Goal: Information Seeking & Learning: Learn about a topic

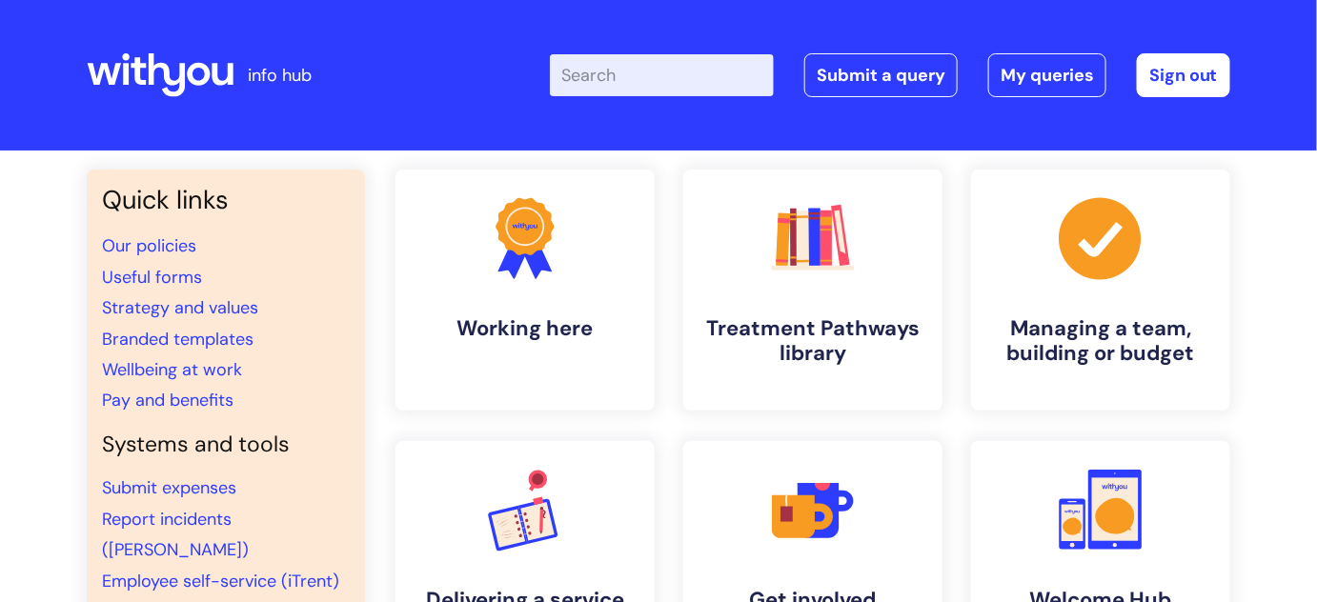
click at [615, 80] on input "Enter your search term here..." at bounding box center [662, 75] width 224 height 42
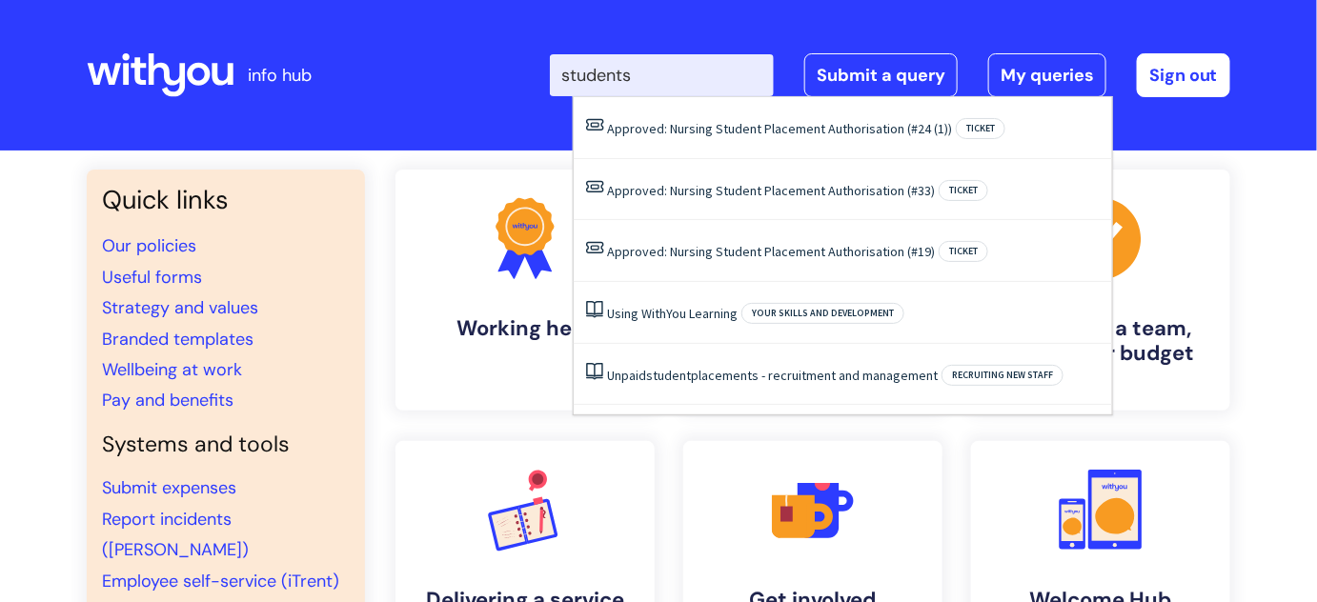
type input "students"
click button "Search" at bounding box center [0, 0] width 0 height 0
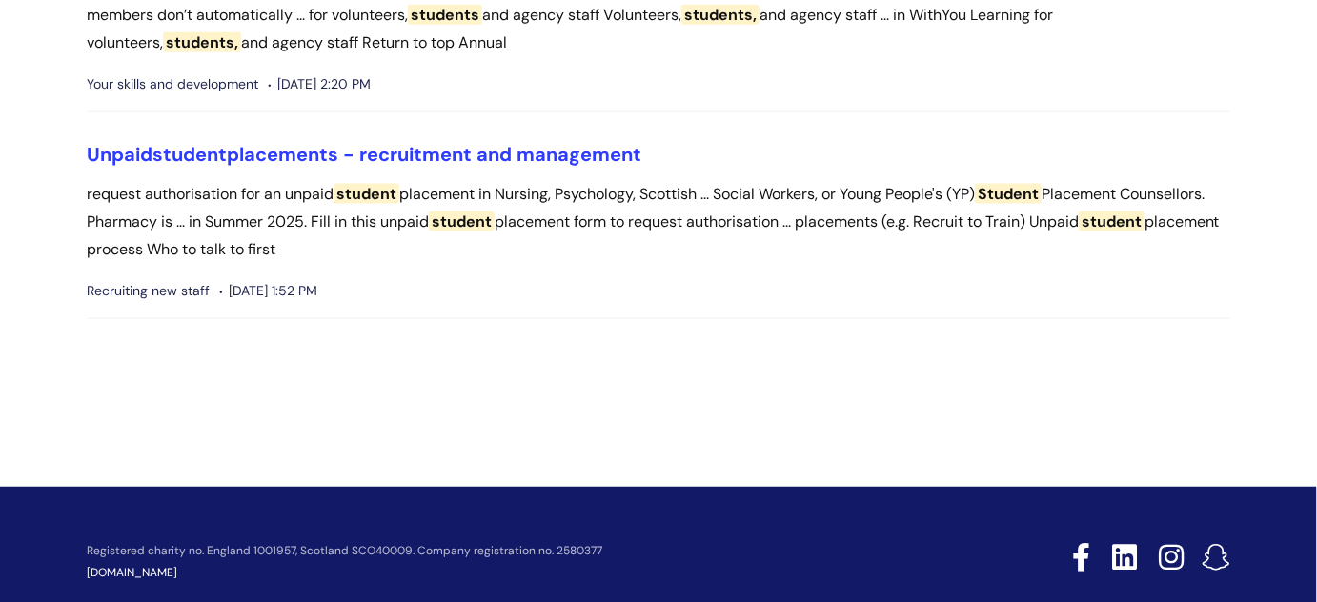
scroll to position [745, 0]
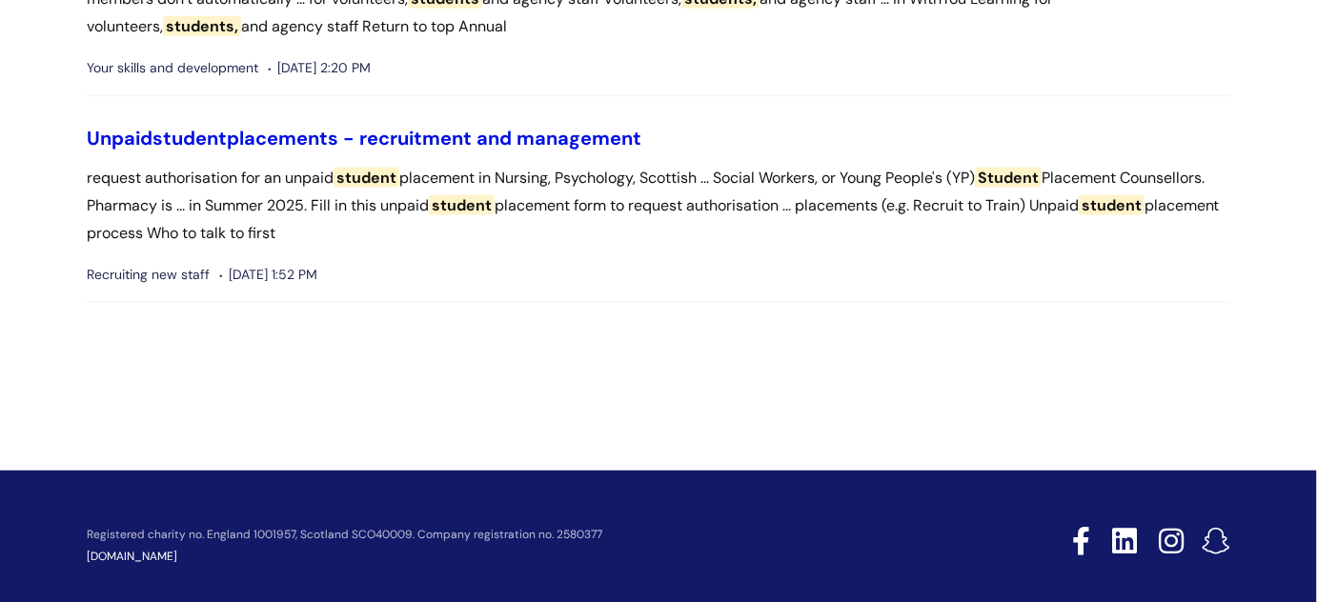
click at [482, 136] on link "Unpaid student placements - recruitment and management" at bounding box center [364, 138] width 555 height 25
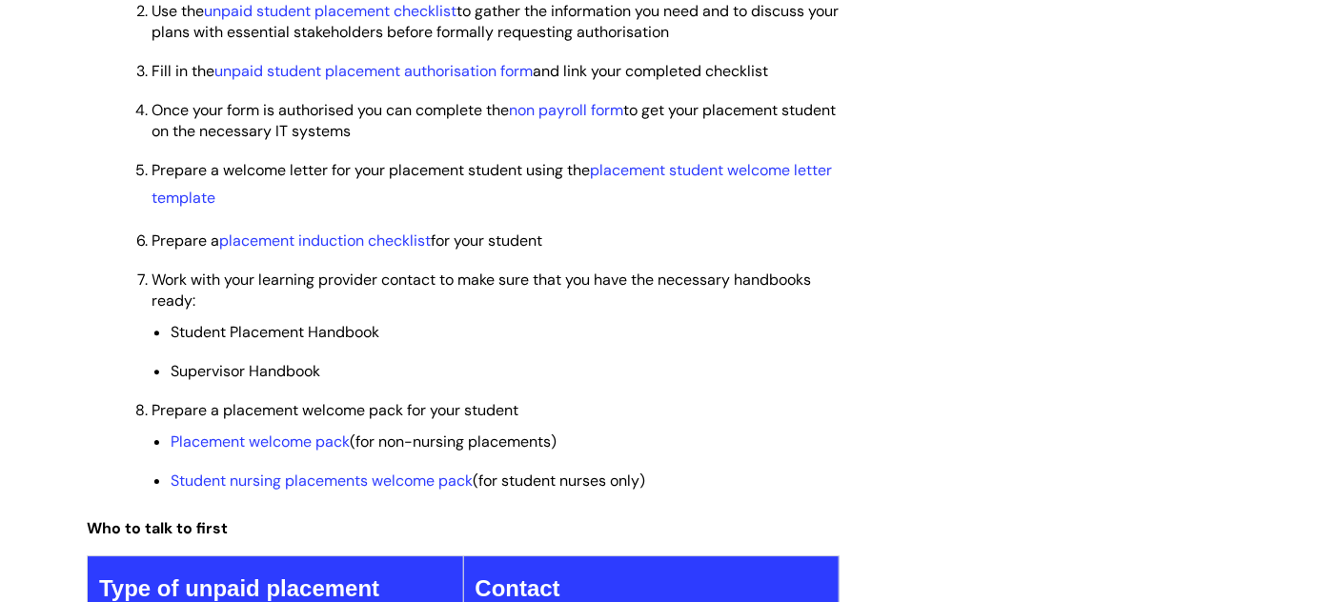
scroll to position [1679, 0]
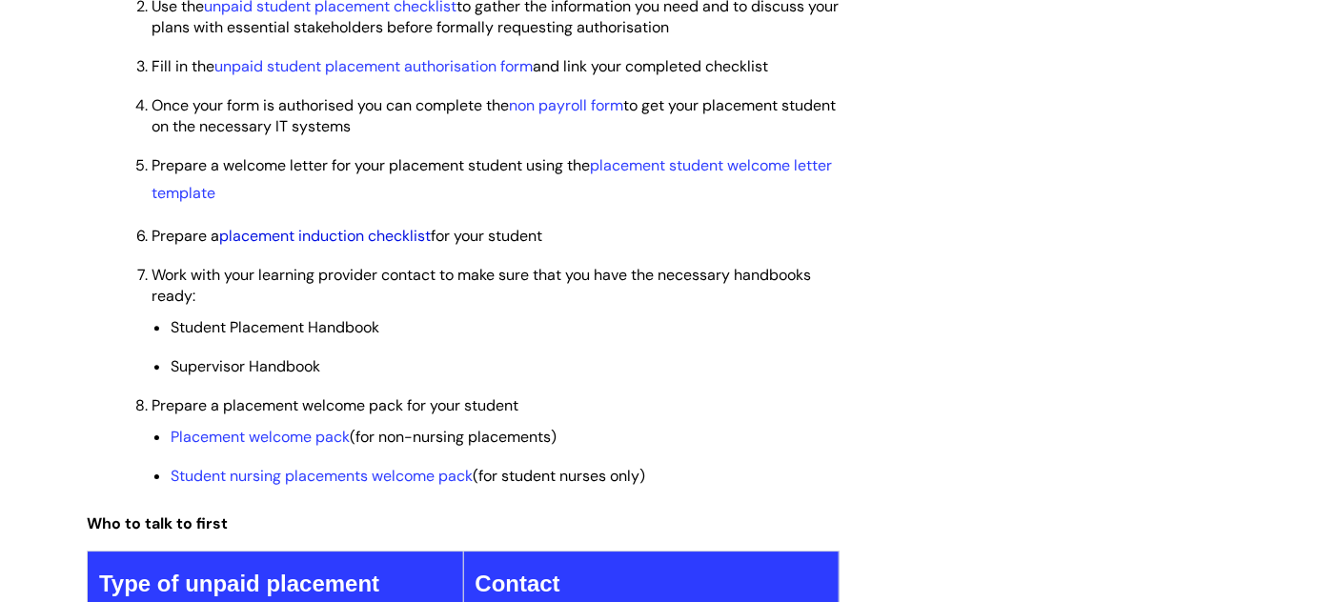
click at [256, 233] on link "placement induction checklist" at bounding box center [325, 236] width 212 height 20
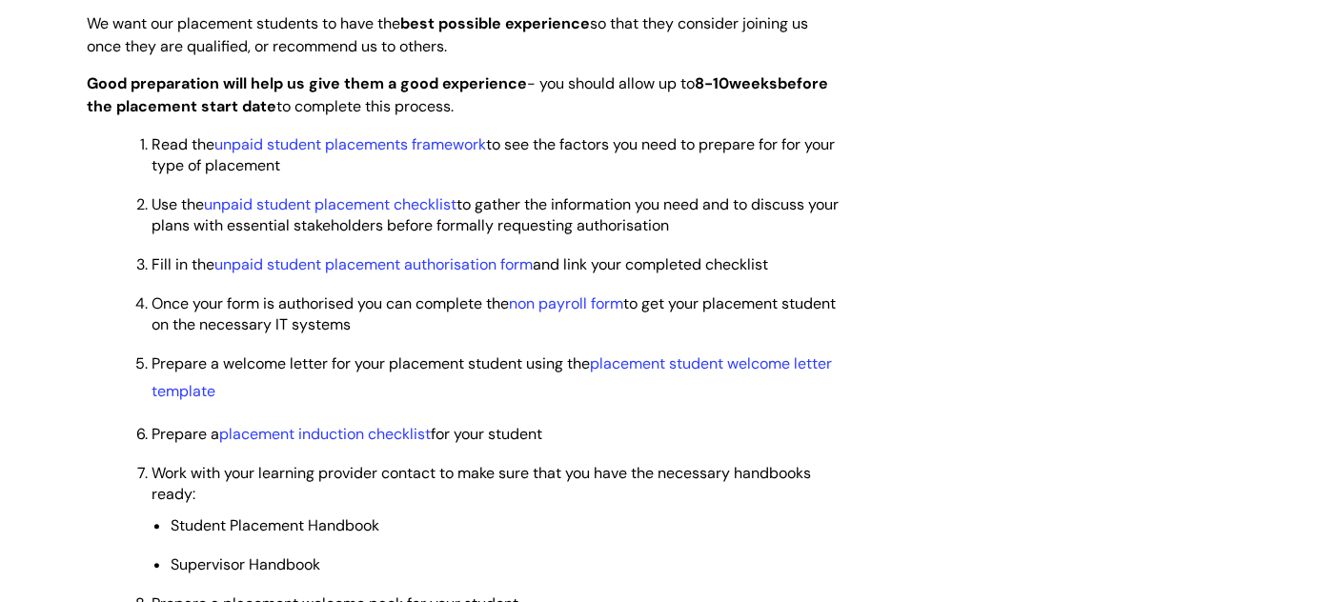
scroll to position [1487, 0]
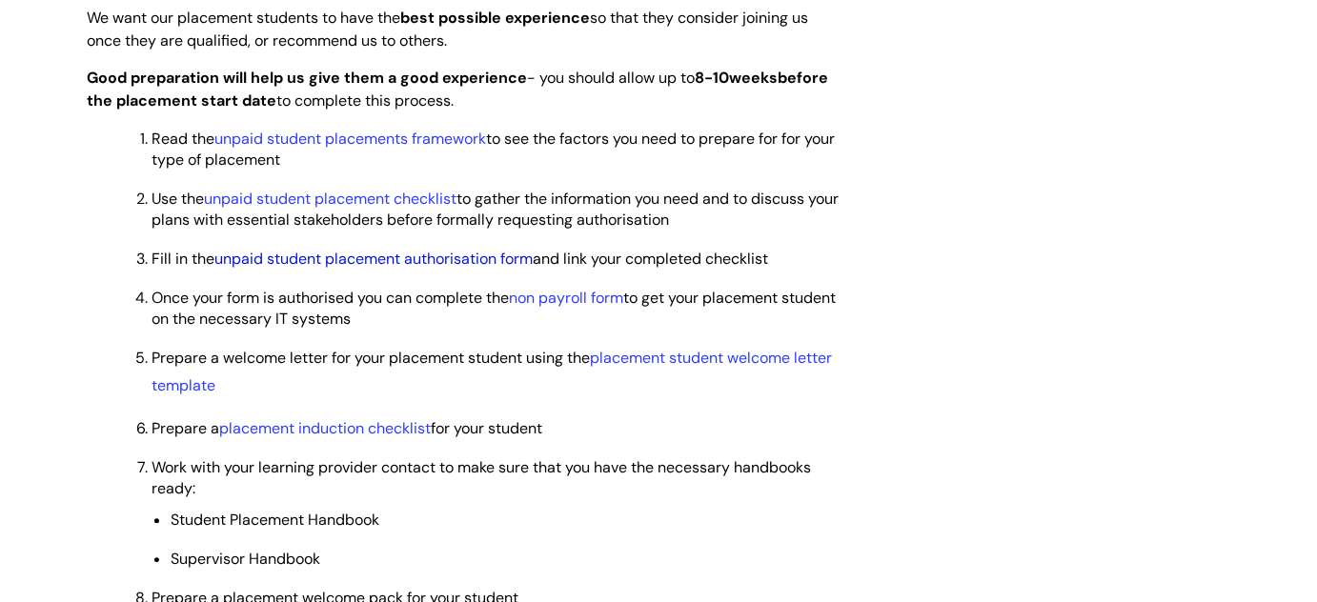
click at [394, 258] on link "unpaid student placement authorisation form" at bounding box center [373, 259] width 318 height 20
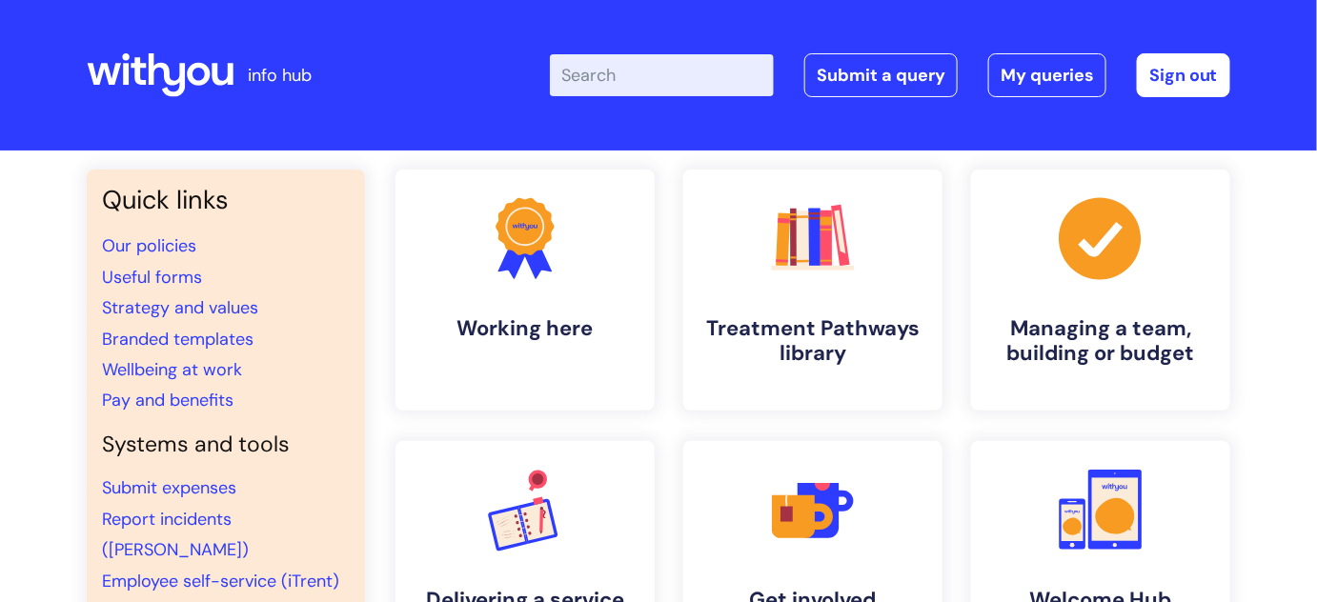
click at [622, 83] on input "Enter your search term here..." at bounding box center [662, 75] width 224 height 42
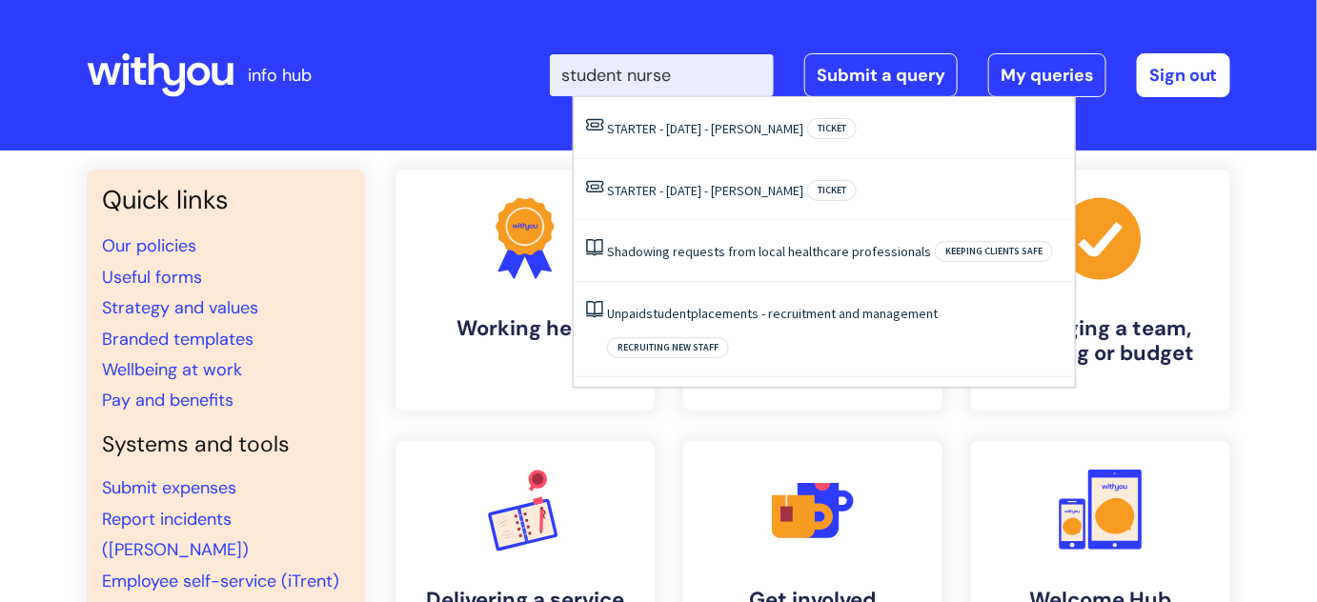
type input "student nurse"
click button "Search" at bounding box center [0, 0] width 0 height 0
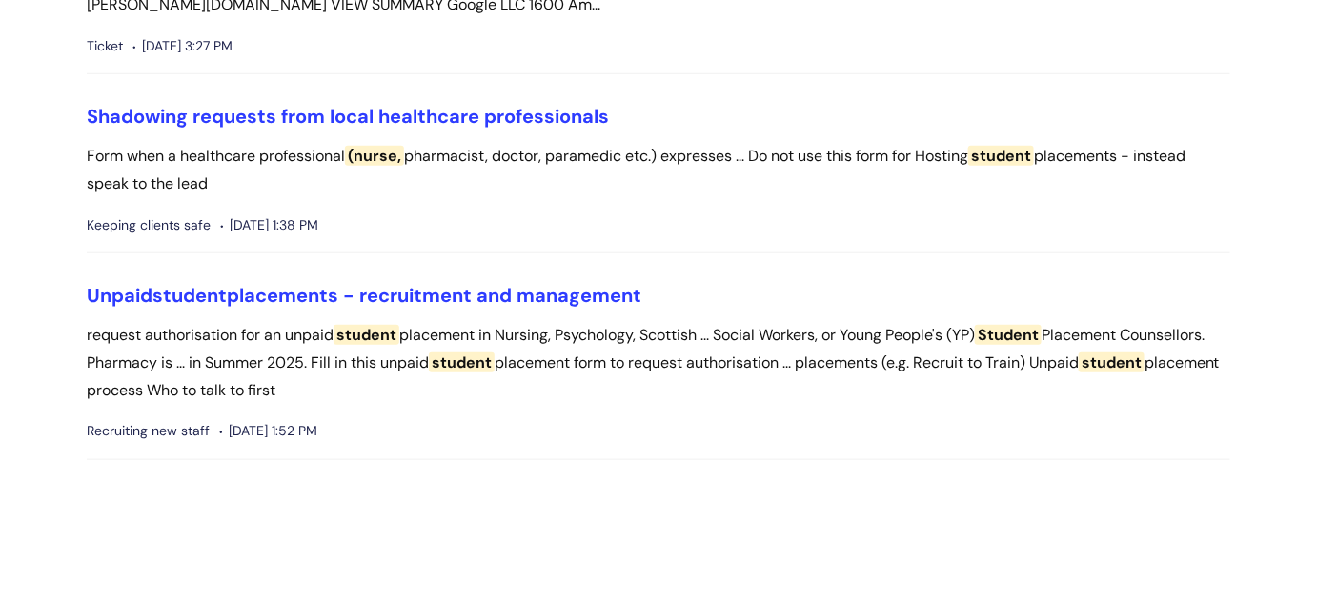
scroll to position [467, 0]
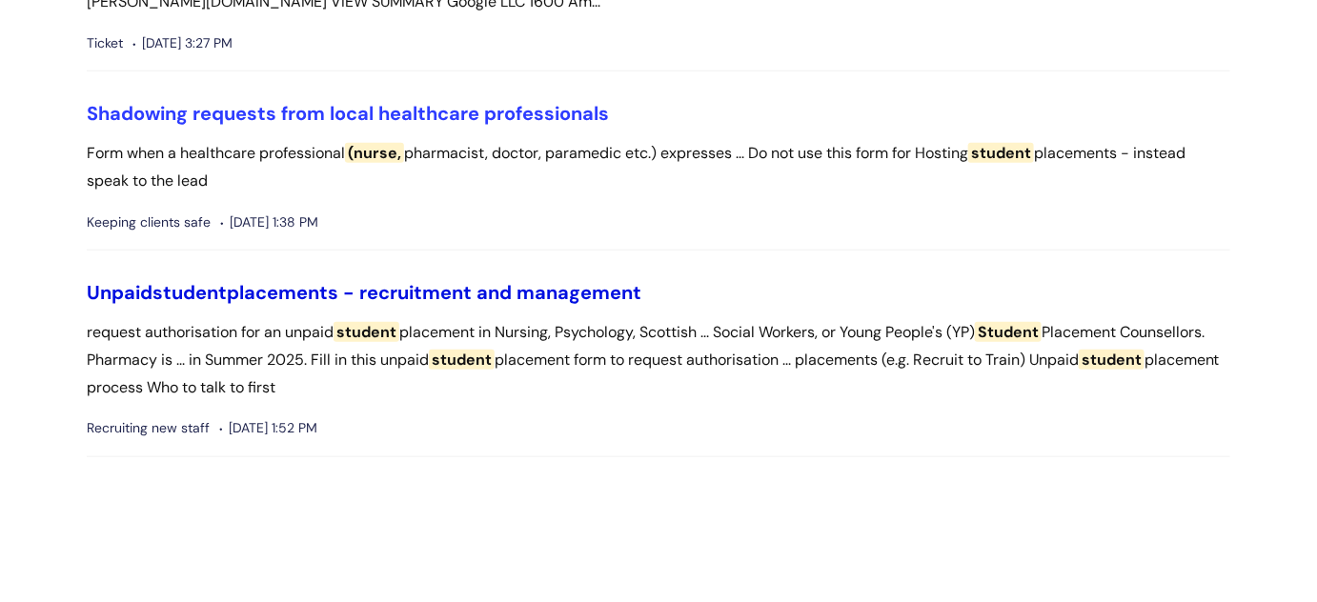
click at [497, 280] on link "Unpaid student placements - recruitment and management" at bounding box center [364, 292] width 555 height 25
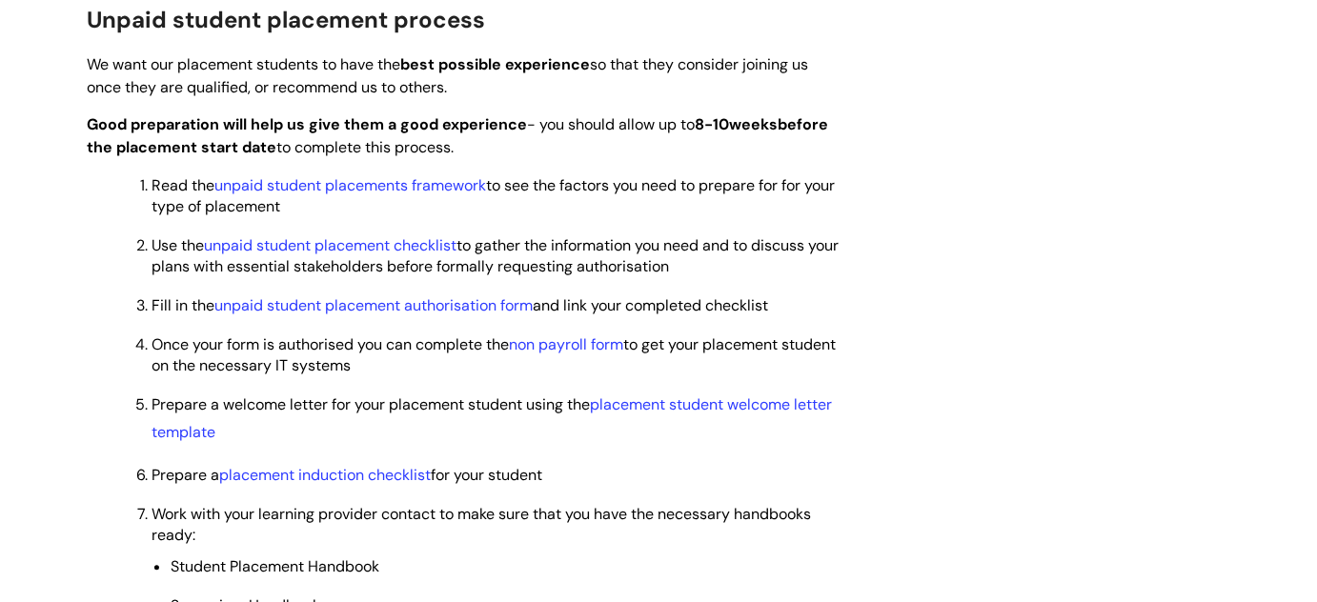
scroll to position [1451, 0]
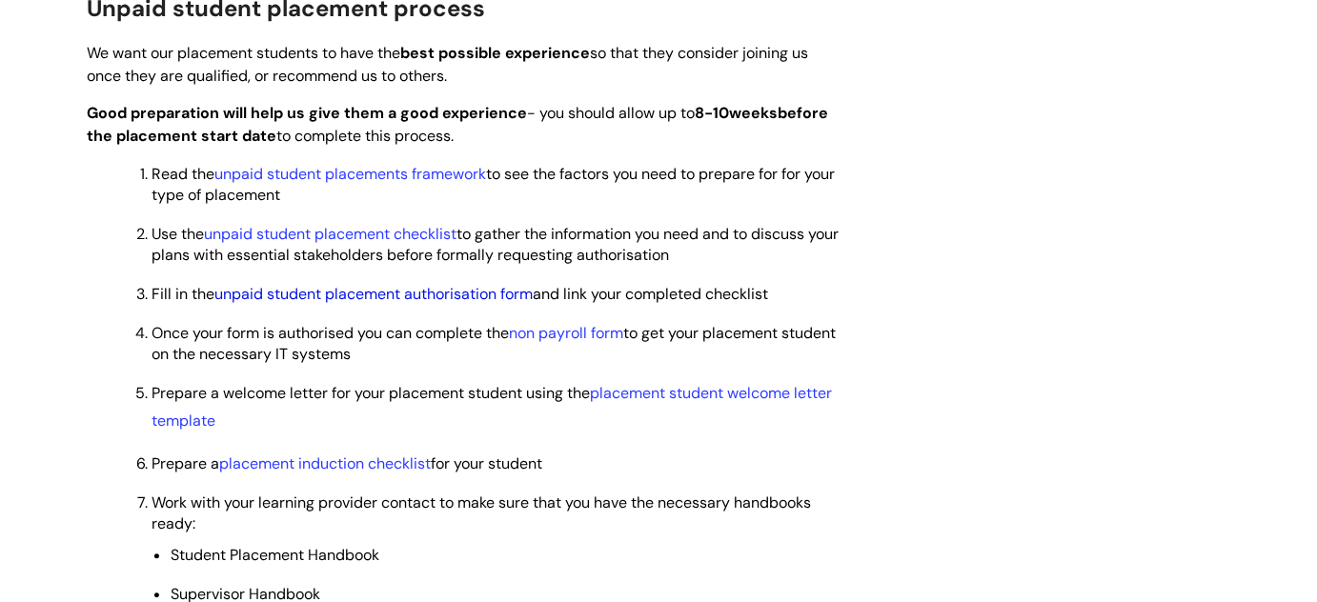
click at [480, 294] on link "unpaid student placement authorisation form" at bounding box center [373, 294] width 318 height 20
